Goal: Browse casually

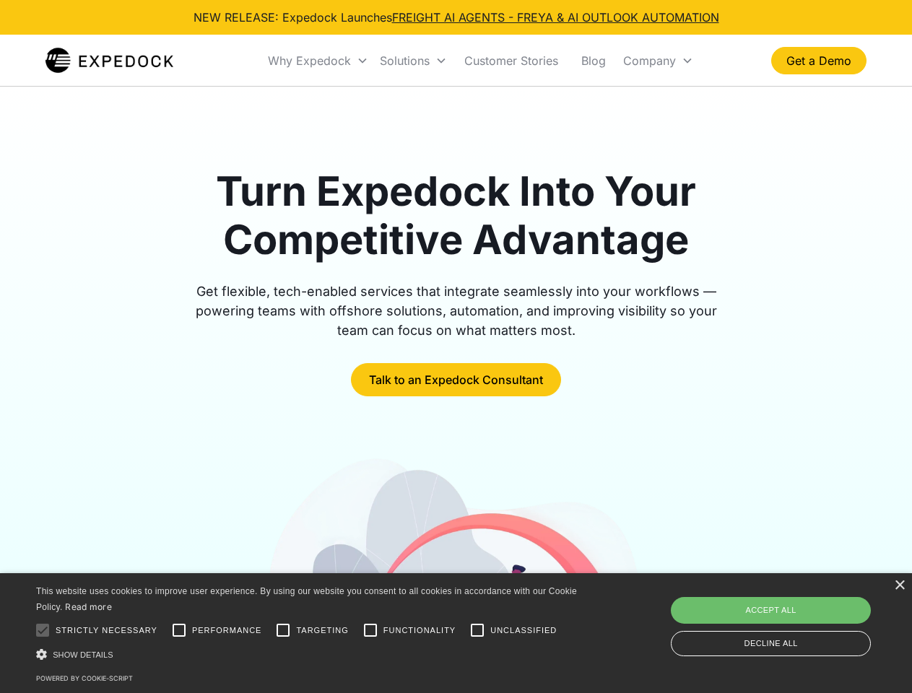
click at [318, 61] on div "Why Expedock" at bounding box center [309, 60] width 83 height 14
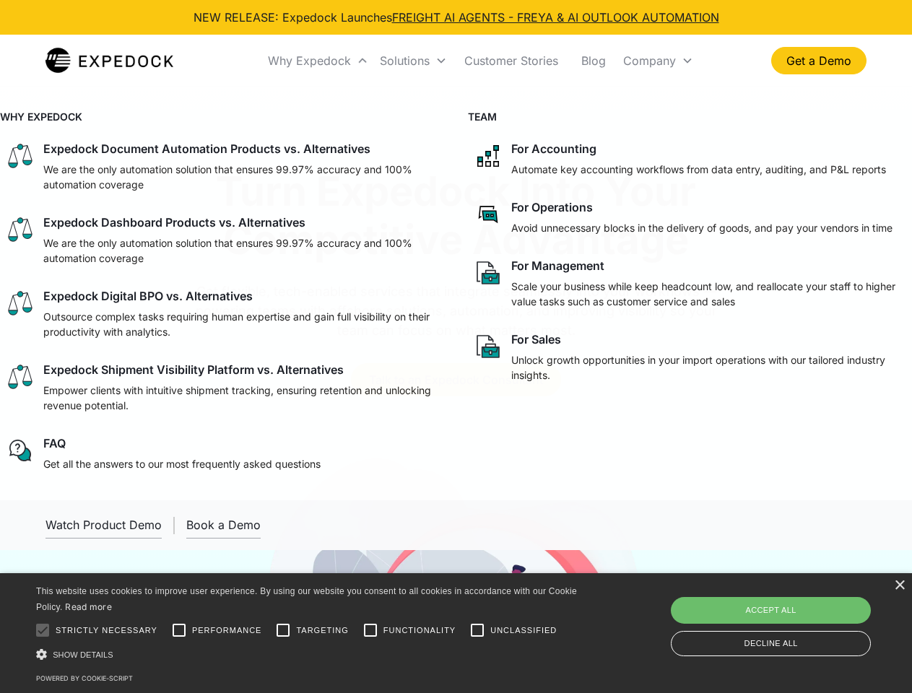
click at [413, 61] on div "Solutions" at bounding box center [405, 60] width 50 height 14
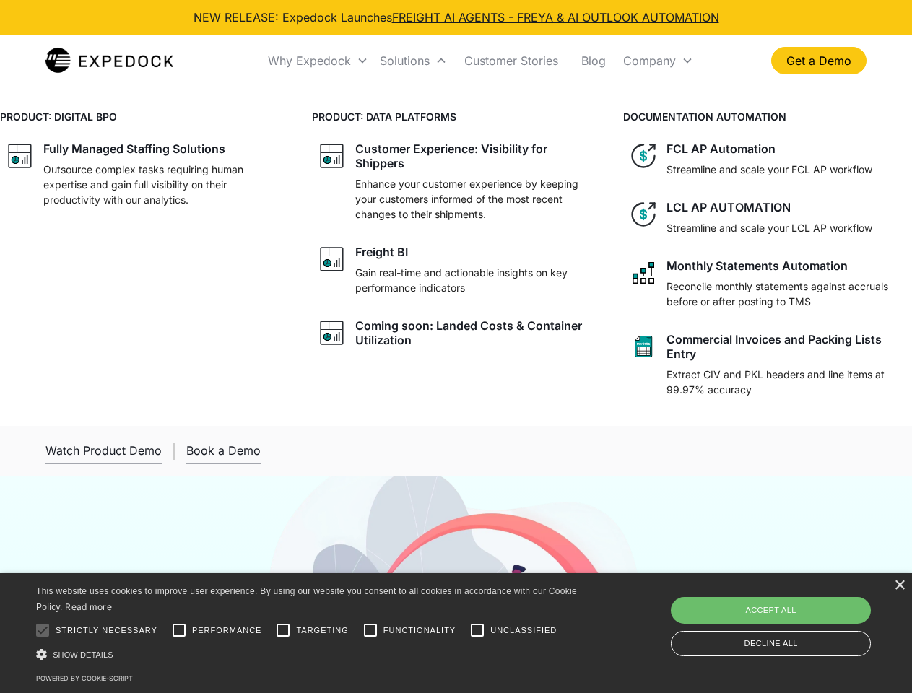
click at [658, 61] on div "Company" at bounding box center [649, 60] width 53 height 14
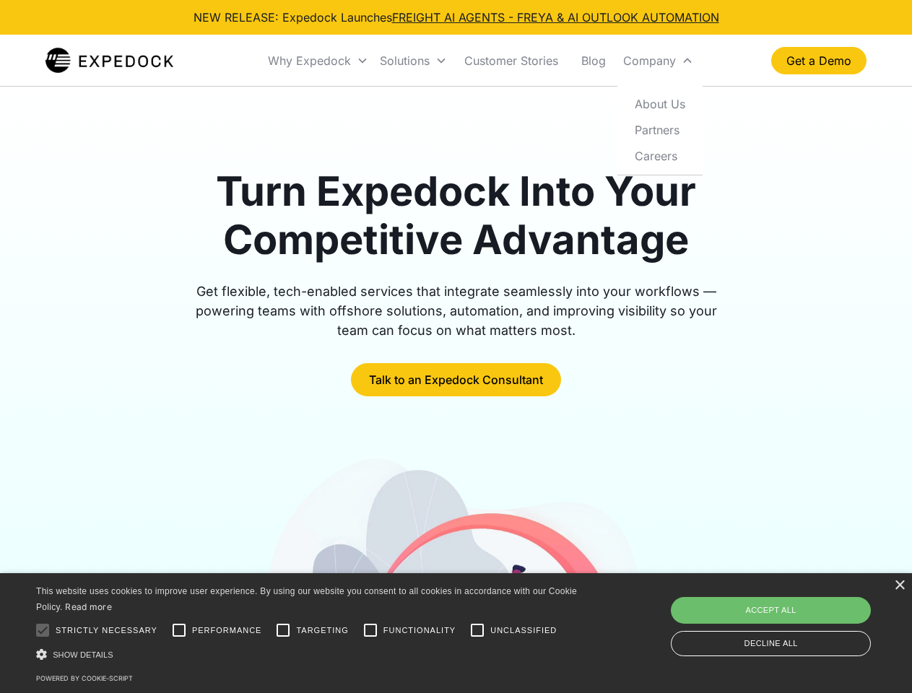
click at [43, 630] on div at bounding box center [42, 630] width 29 height 29
click at [179, 630] on input "Performance" at bounding box center [179, 630] width 29 height 29
checkbox input "true"
click at [283, 630] on input "Targeting" at bounding box center [283, 630] width 29 height 29
checkbox input "true"
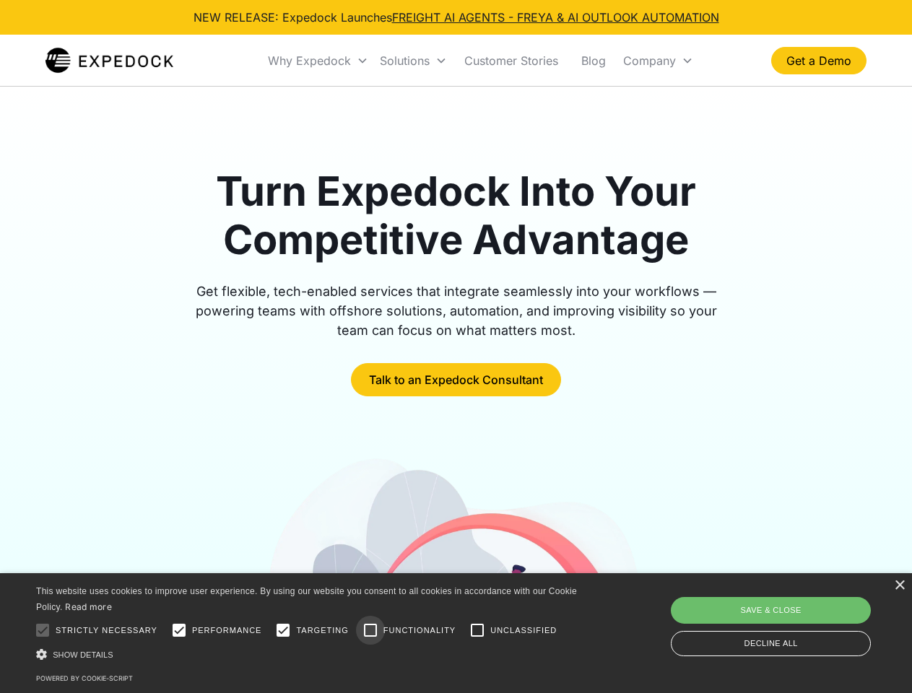
click at [370, 630] on input "Functionality" at bounding box center [370, 630] width 29 height 29
checkbox input "true"
click at [477, 630] on input "Unclassified" at bounding box center [477, 630] width 29 height 29
checkbox input "true"
click at [309, 654] on div "Show details Hide details" at bounding box center [309, 654] width 546 height 15
